Goal: Task Accomplishment & Management: Manage account settings

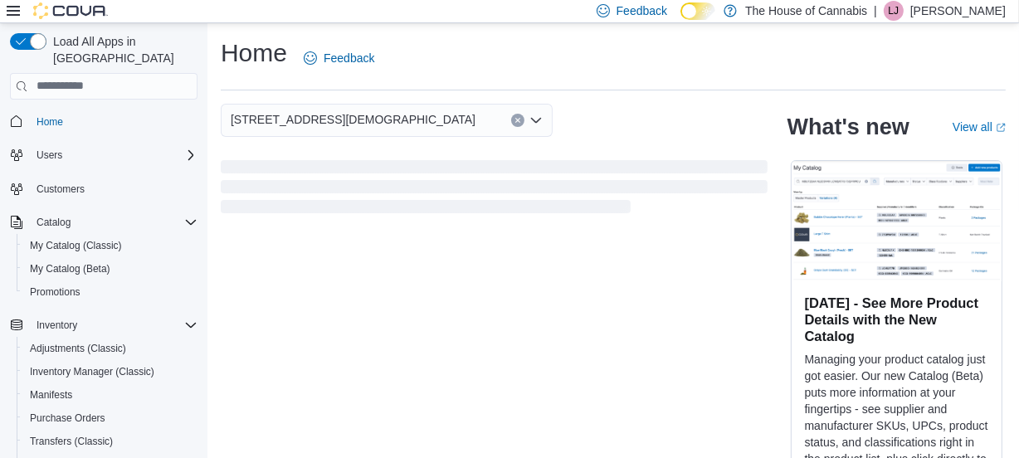
click at [951, 7] on p "[PERSON_NAME]" at bounding box center [958, 11] width 95 height 20
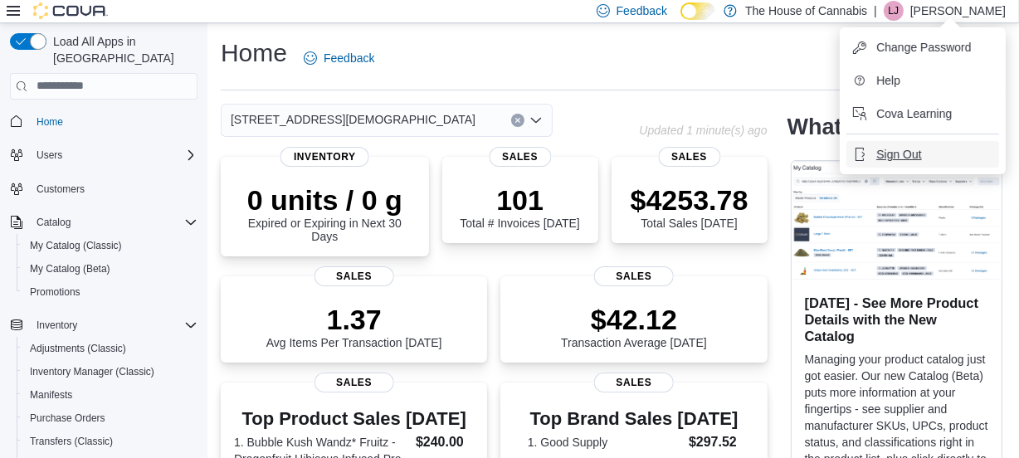
click at [950, 156] on button "Sign Out" at bounding box center [923, 154] width 153 height 27
click at [950, 154] on button "Sign Out" at bounding box center [923, 154] width 153 height 27
